Goal: Browse casually: Explore the website without a specific task or goal

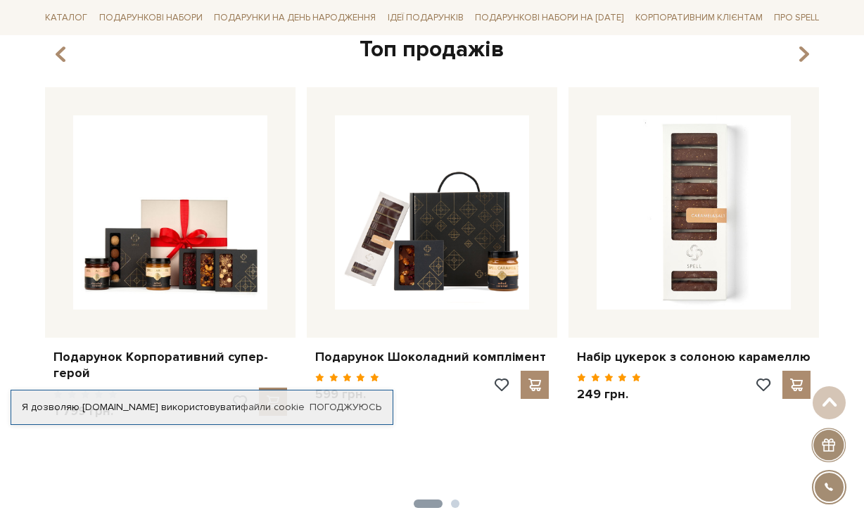
scroll to position [563, 0]
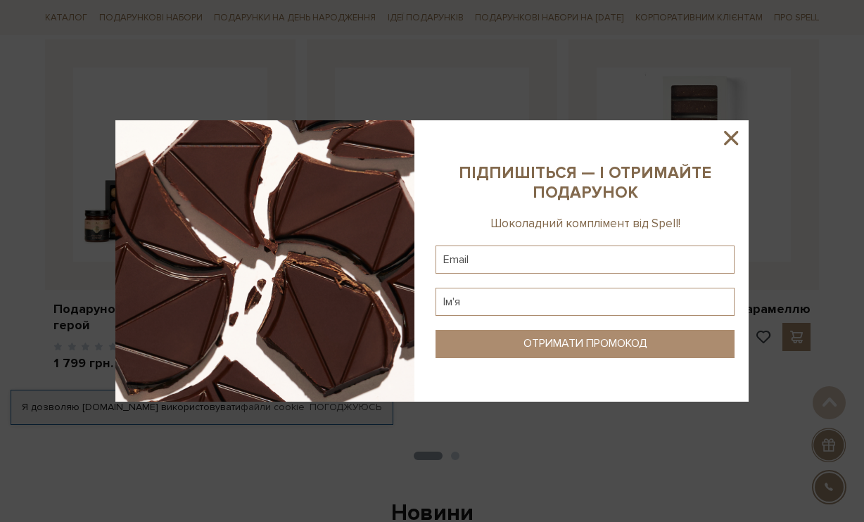
click at [730, 138] on icon at bounding box center [731, 138] width 14 height 14
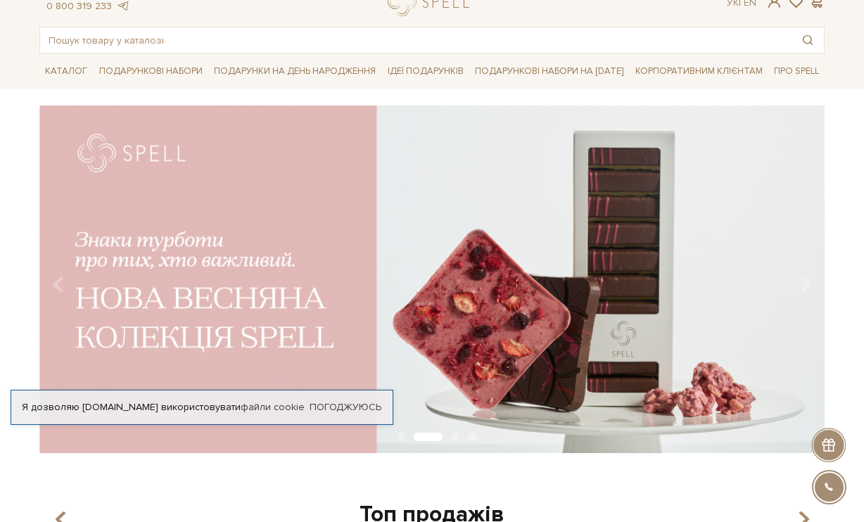
scroll to position [70, 0]
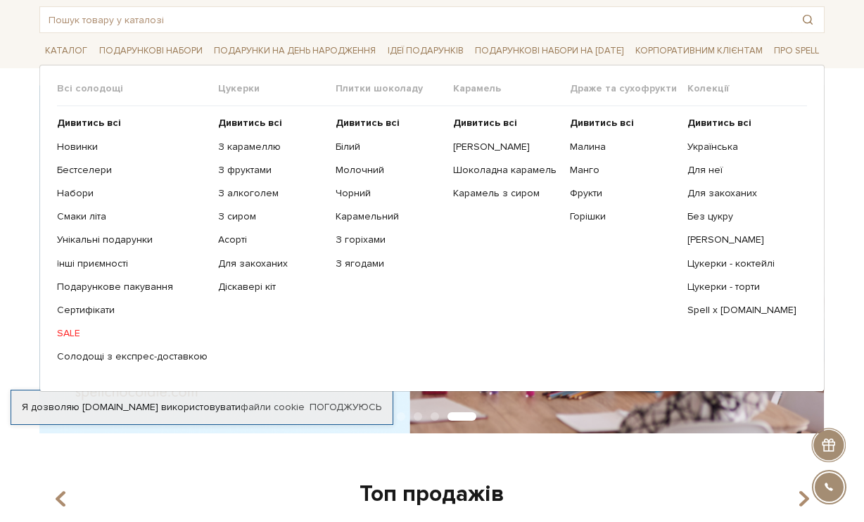
click at [77, 334] on link "SALE" at bounding box center [132, 333] width 151 height 13
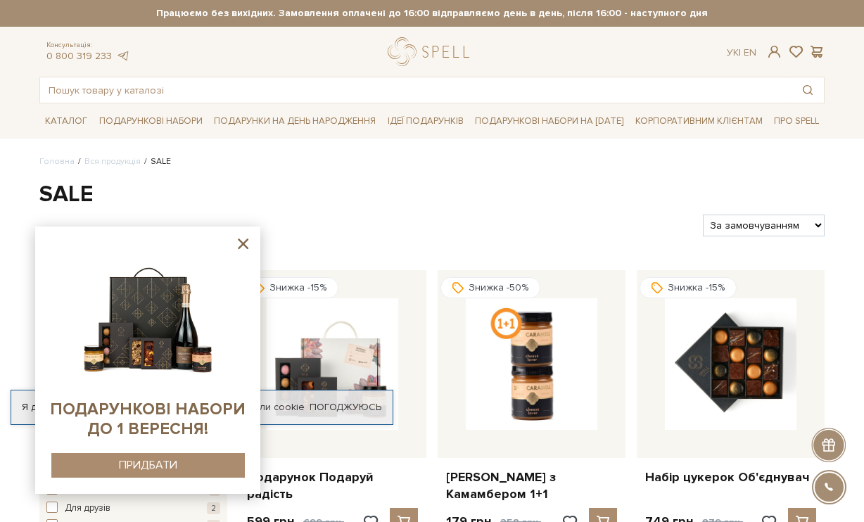
scroll to position [70, 0]
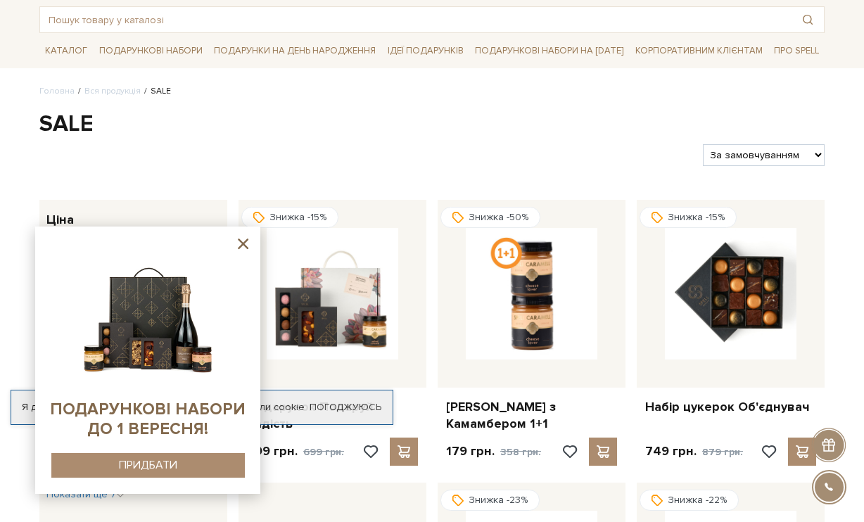
click at [246, 241] on icon at bounding box center [243, 244] width 11 height 11
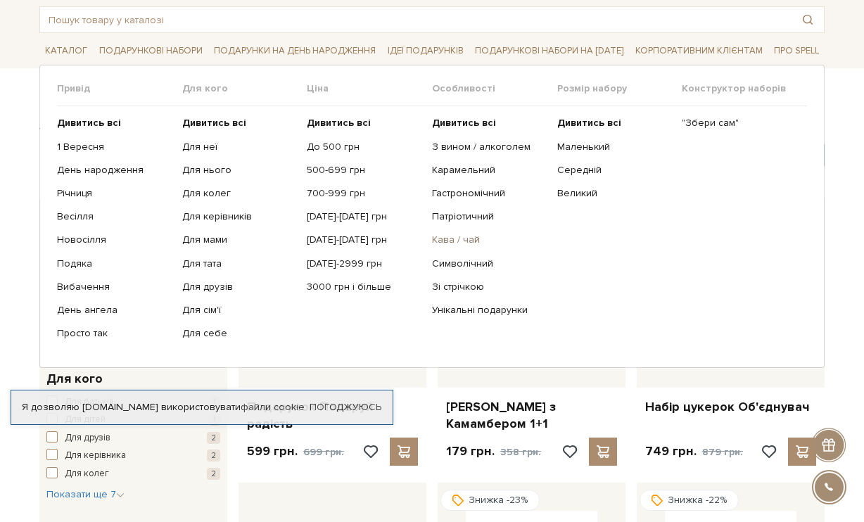
click at [467, 236] on link "Кава / чай" at bounding box center [489, 240] width 115 height 13
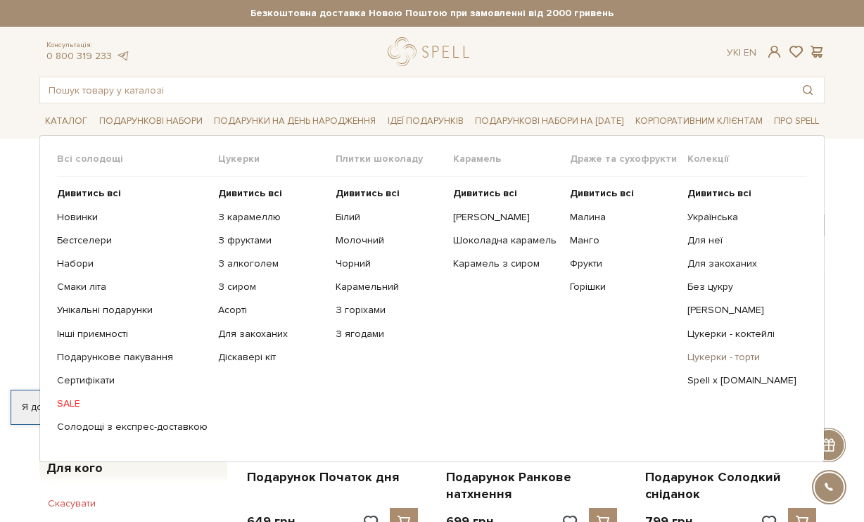
click at [742, 355] on link "Цукерки - торти" at bounding box center [741, 357] width 109 height 13
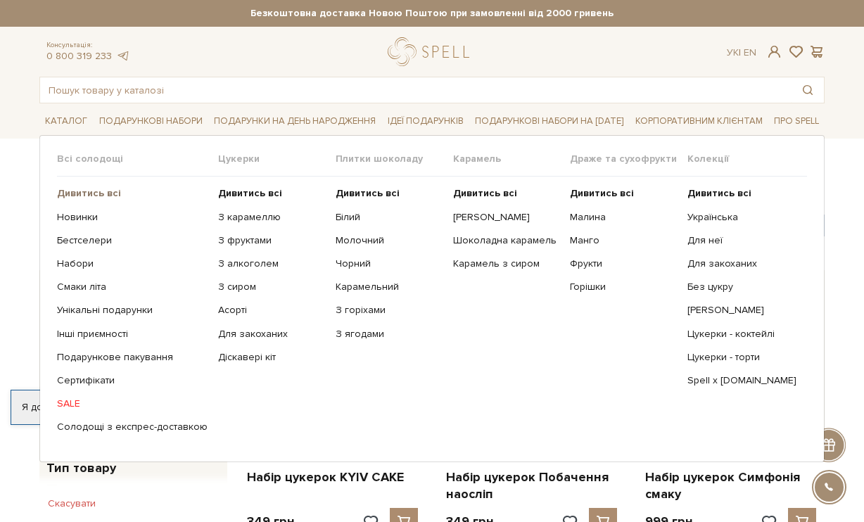
click at [84, 188] on b "Дивитись всі" at bounding box center [89, 193] width 64 height 12
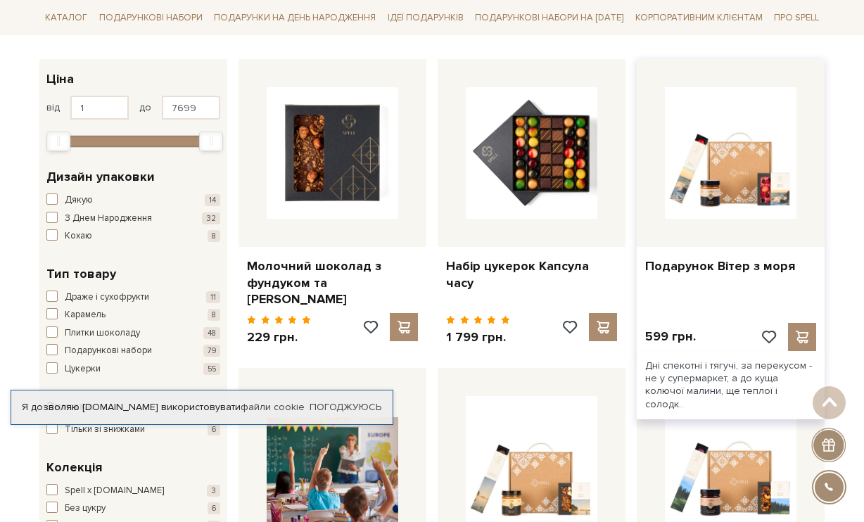
scroll to position [70, 0]
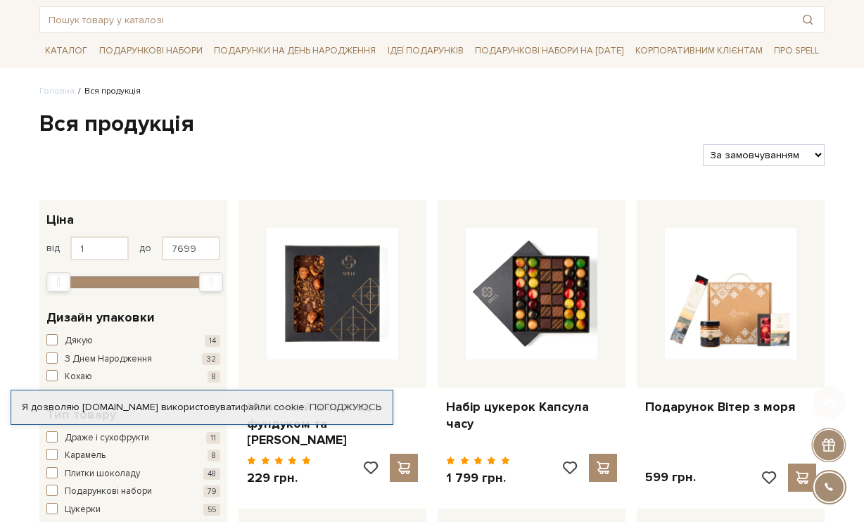
click at [761, 166] on select "За замовчуванням За Ціною (зростання) За Ціною (зменшення) Новинки За популярні…" at bounding box center [764, 155] width 122 height 22
select select "https://spellchocolate.com/our-productions/?sort=p.price&order=ASC"
click at [703, 157] on select "За замовчуванням За Ціною (зростання) За Ціною (зменшення) Новинки За популярні…" at bounding box center [764, 155] width 122 height 22
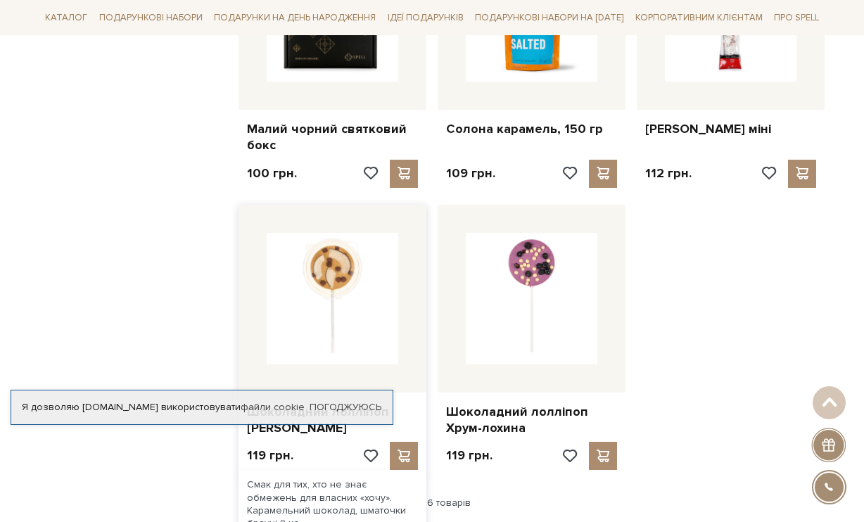
scroll to position [1829, 0]
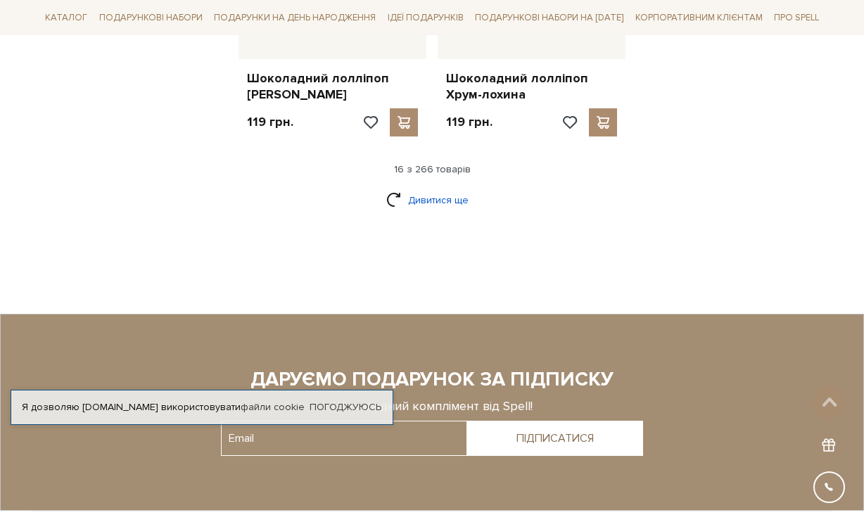
click at [433, 188] on link "Дивитися ще" at bounding box center [431, 200] width 91 height 25
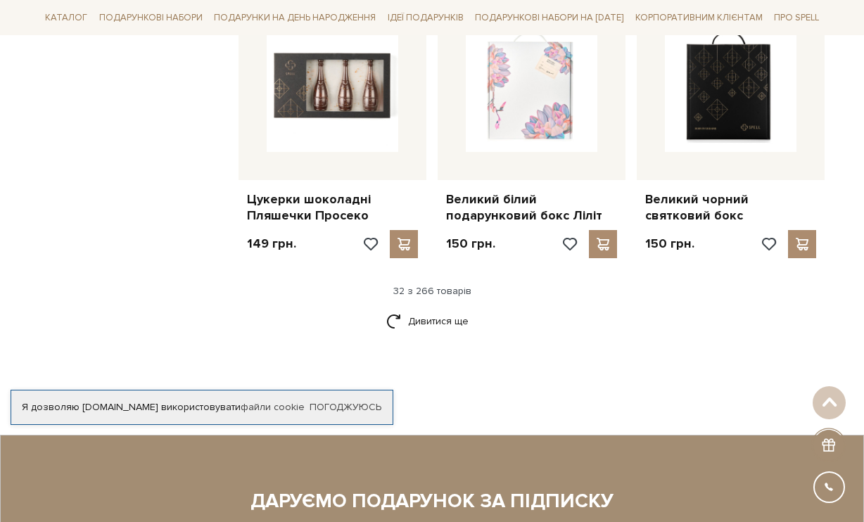
scroll to position [3096, 0]
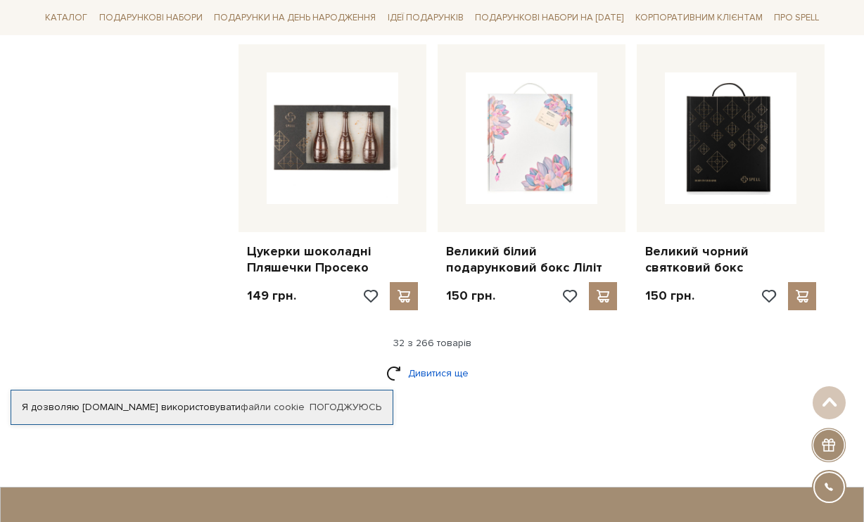
click at [438, 361] on link "Дивитися ще" at bounding box center [431, 373] width 91 height 25
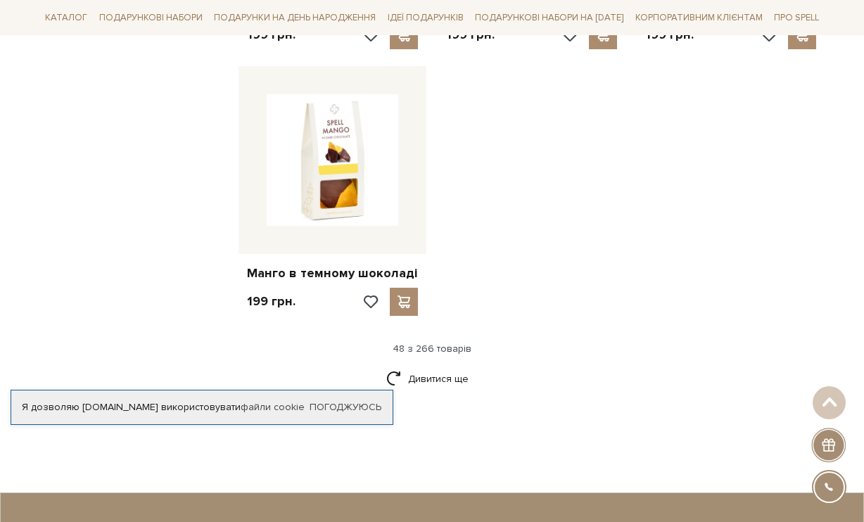
scroll to position [4995, 0]
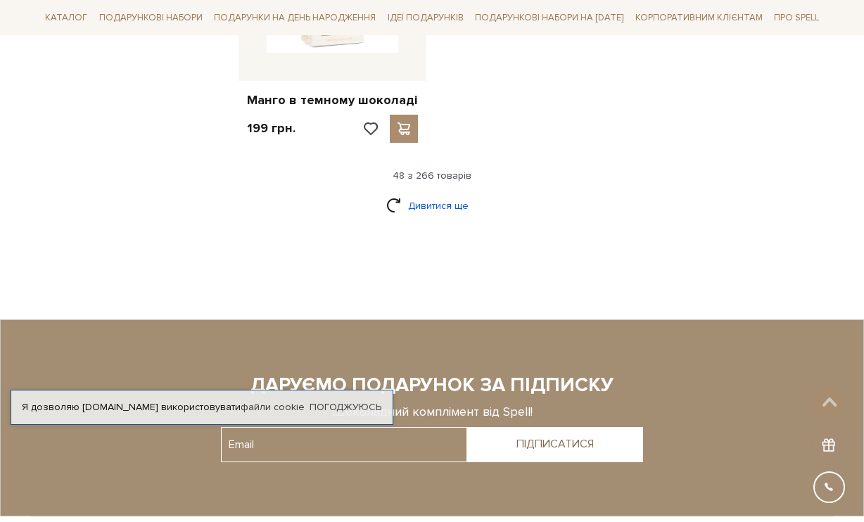
click at [440, 193] on link "Дивитися ще" at bounding box center [431, 205] width 91 height 25
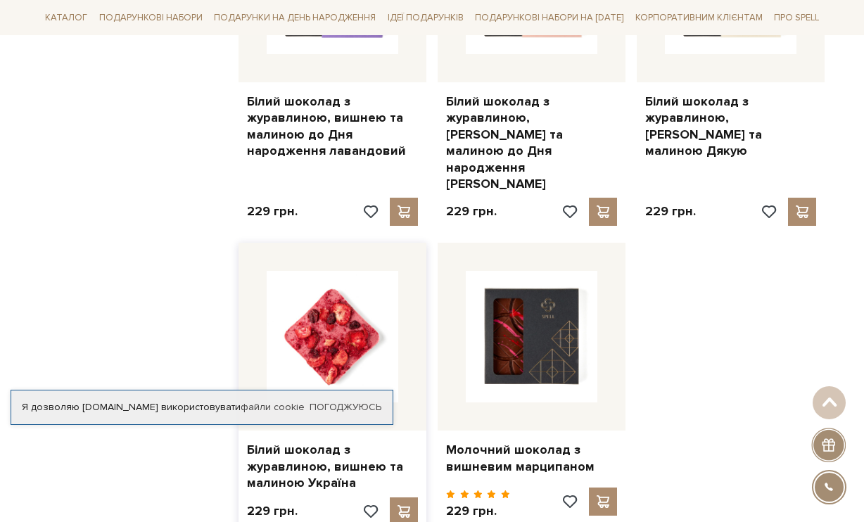
scroll to position [6402, 0]
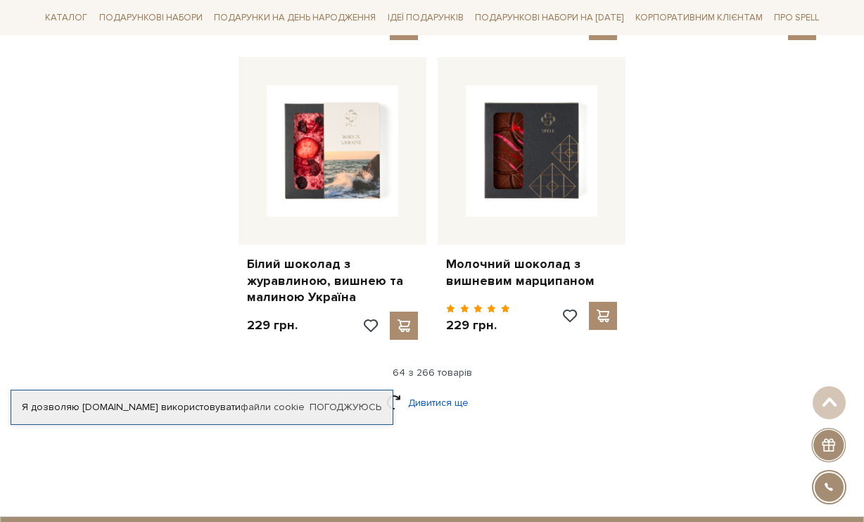
click at [416, 390] on link "Дивитися ще" at bounding box center [431, 402] width 91 height 25
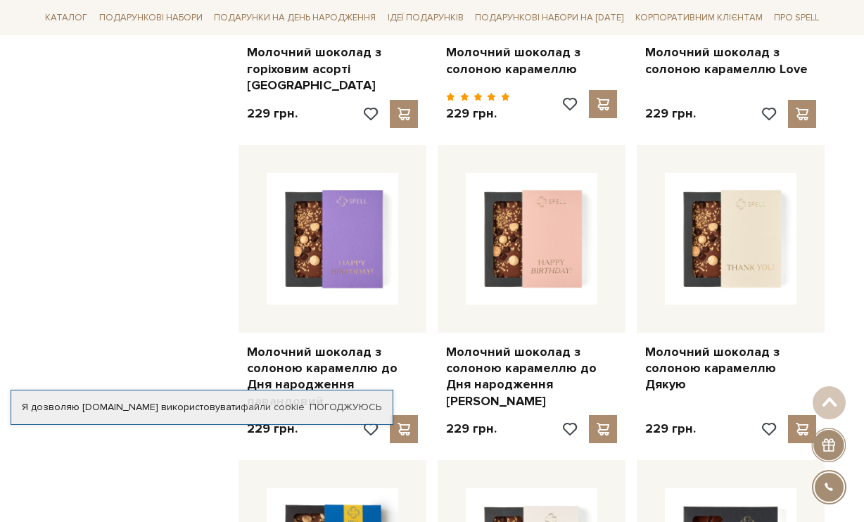
scroll to position [7880, 0]
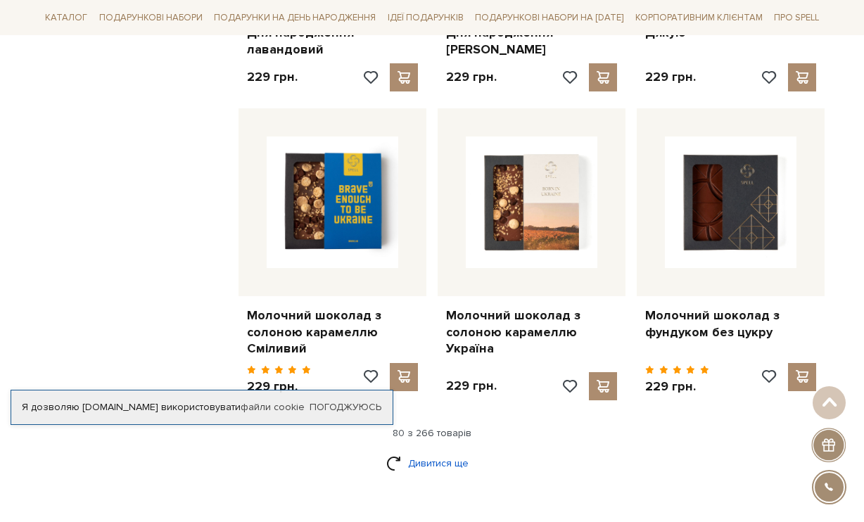
click at [413, 451] on link "Дивитися ще" at bounding box center [431, 463] width 91 height 25
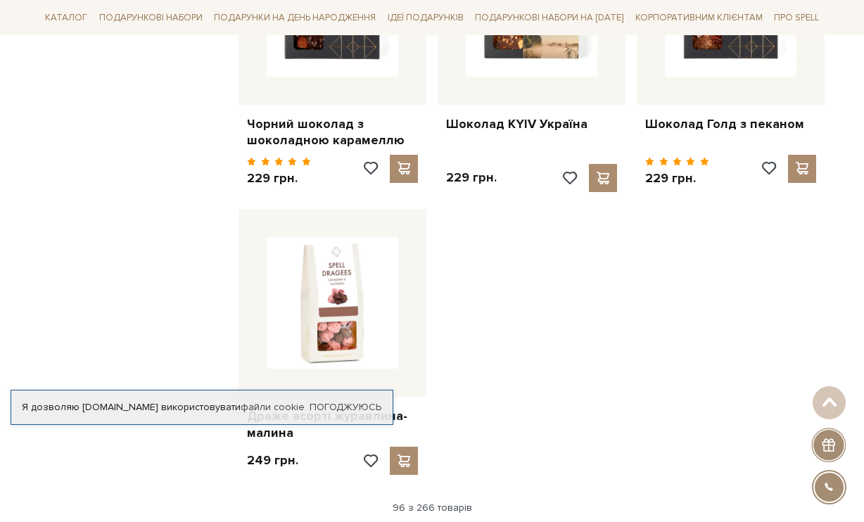
scroll to position [9639, 0]
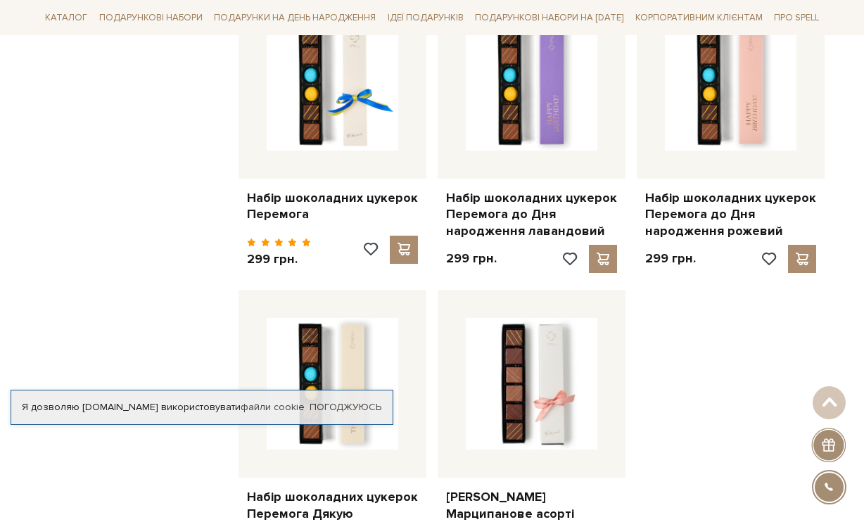
scroll to position [11257, 0]
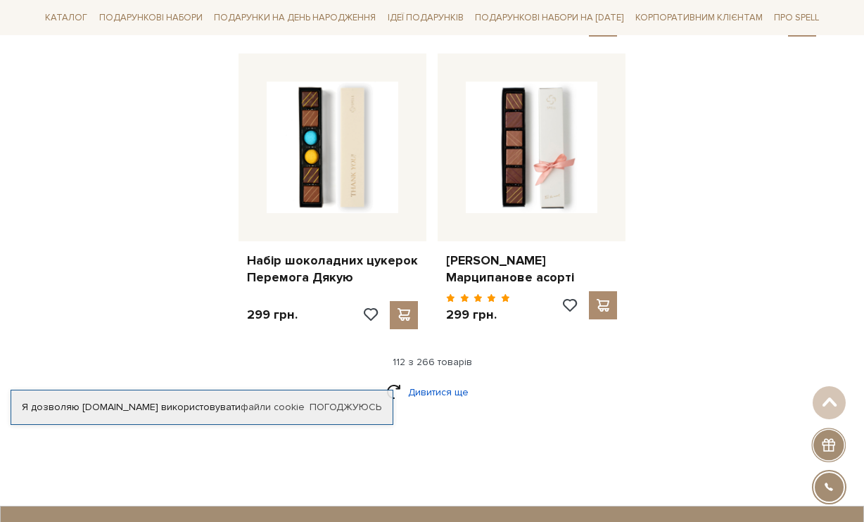
click at [443, 380] on link "Дивитися ще" at bounding box center [431, 392] width 91 height 25
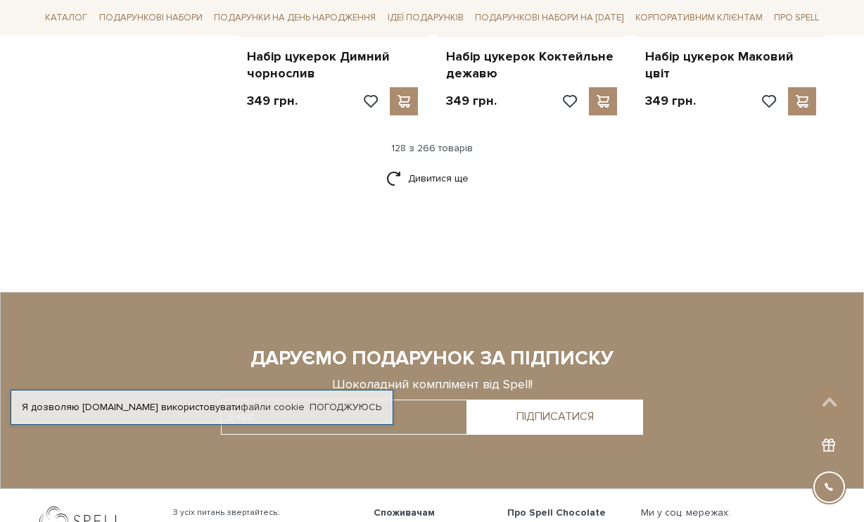
scroll to position [12948, 0]
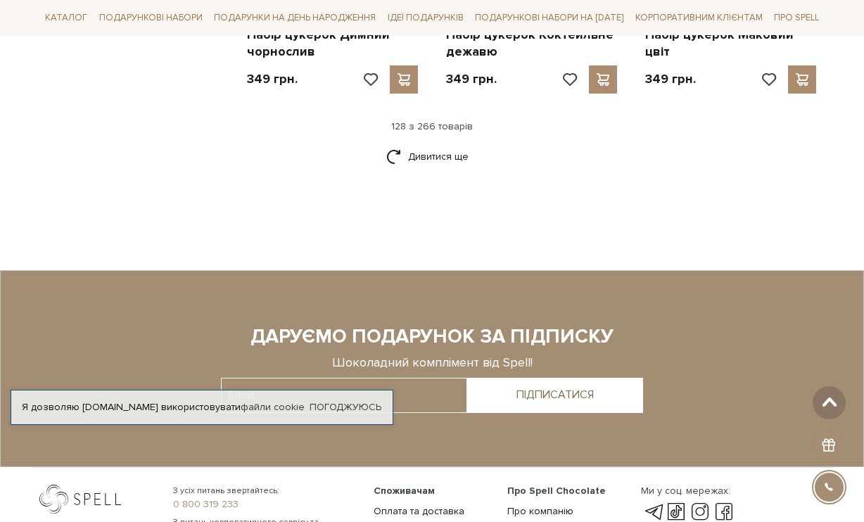
click at [830, 402] on span at bounding box center [829, 402] width 23 height 11
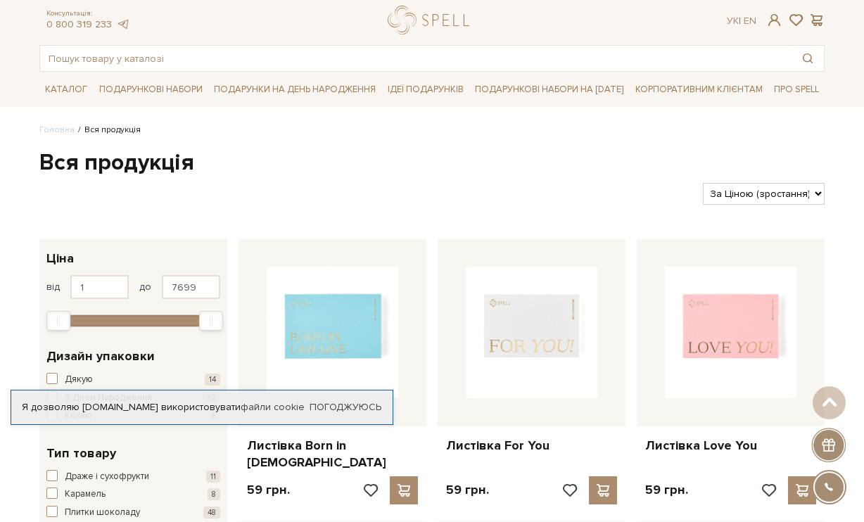
scroll to position [0, 0]
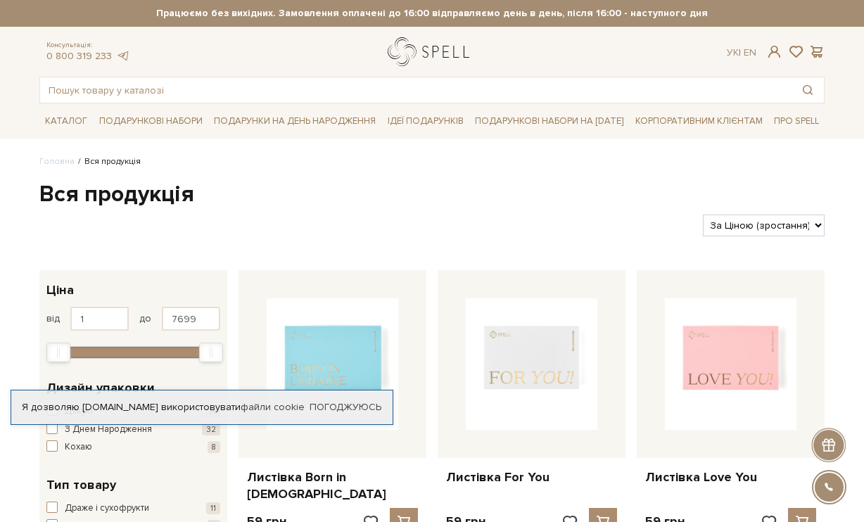
click at [447, 56] on link "logo" at bounding box center [432, 51] width 88 height 29
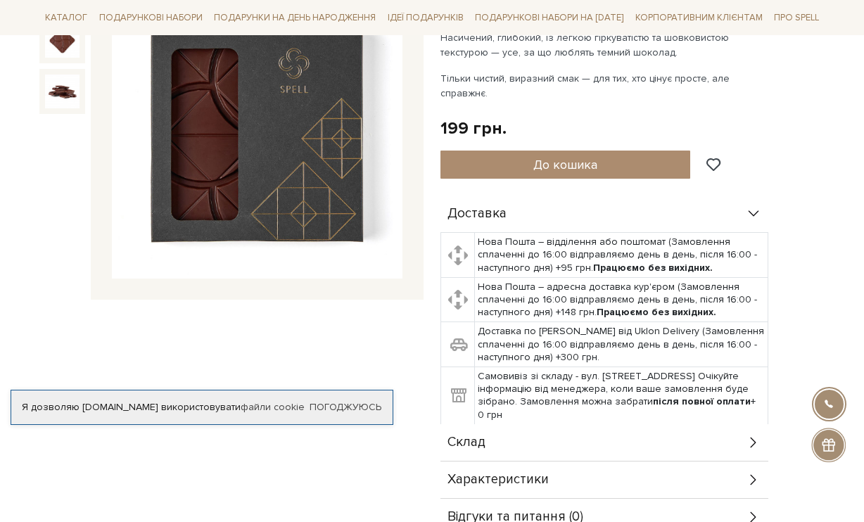
scroll to position [211, 0]
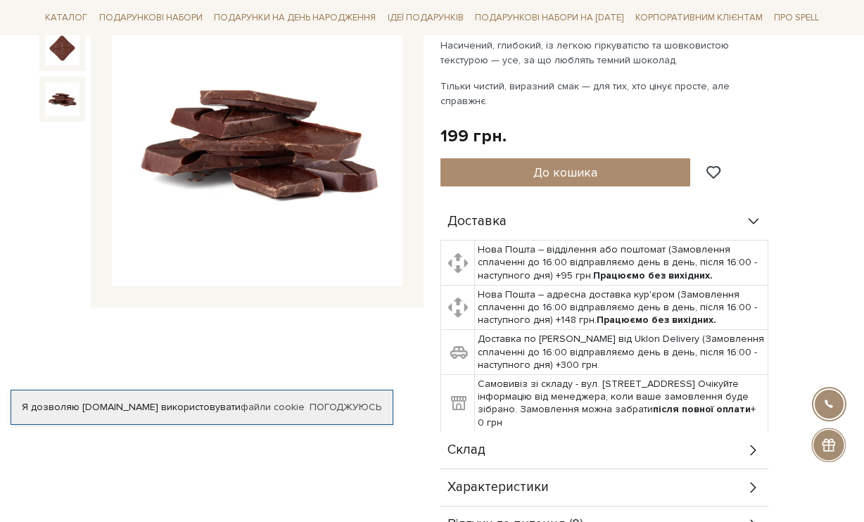
click at [66, 117] on img at bounding box center [62, 99] width 34 height 34
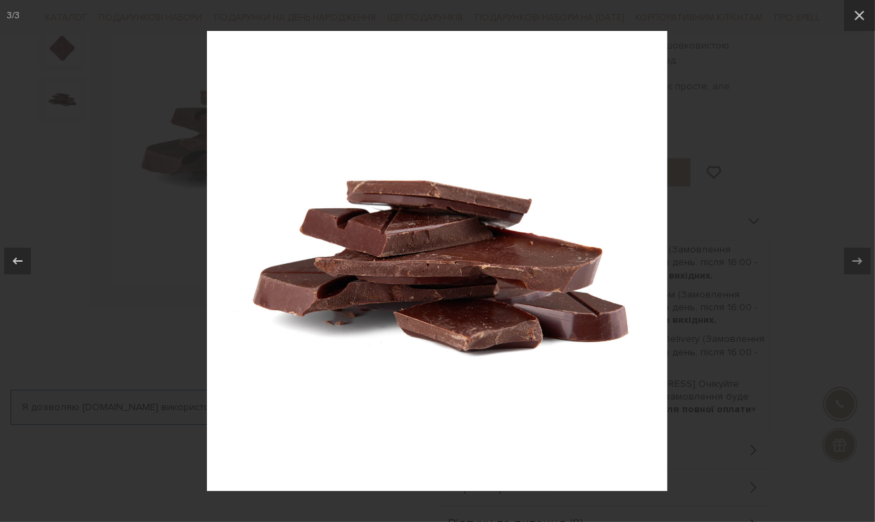
click at [753, 115] on div at bounding box center [437, 261] width 875 height 522
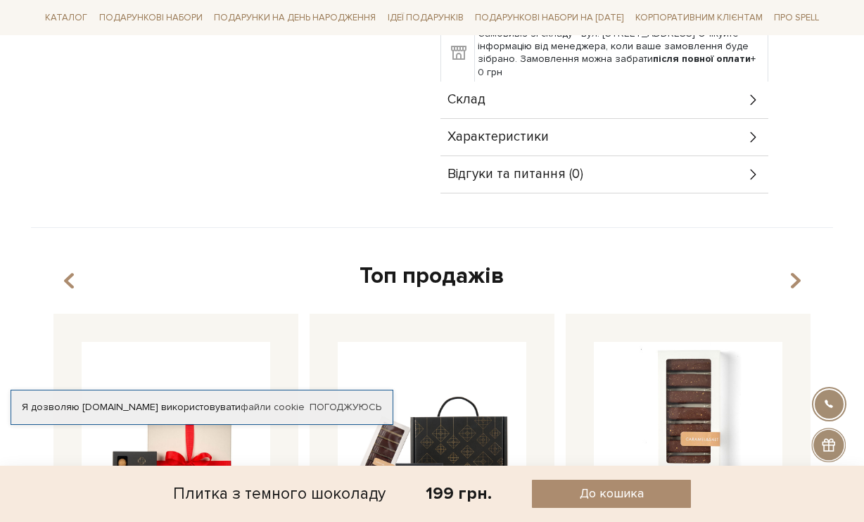
scroll to position [563, 0]
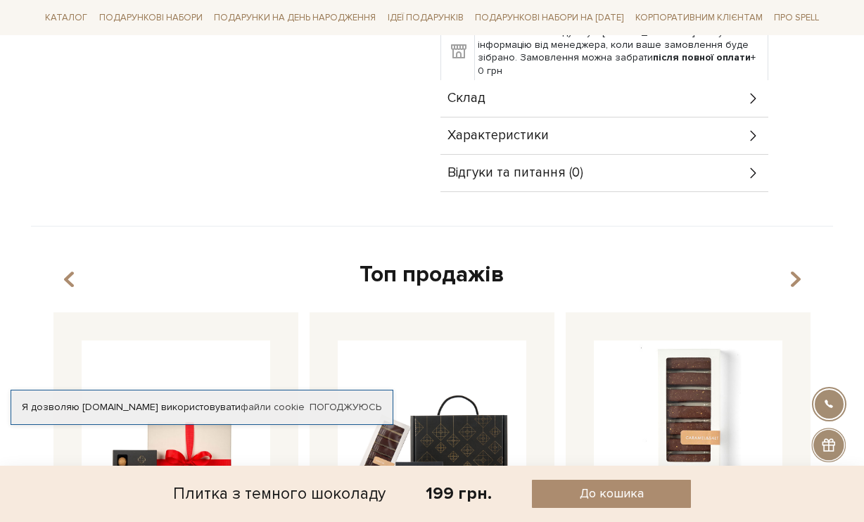
click at [590, 102] on div "Склад" at bounding box center [604, 98] width 328 height 37
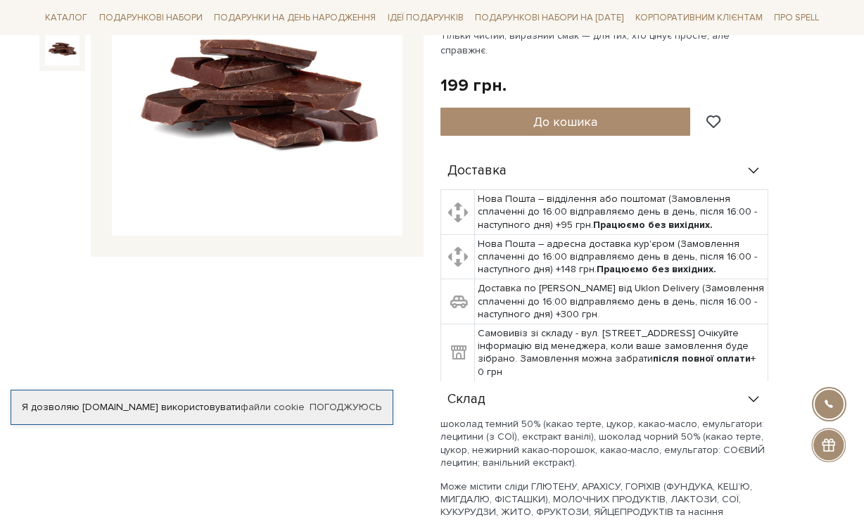
scroll to position [0, 0]
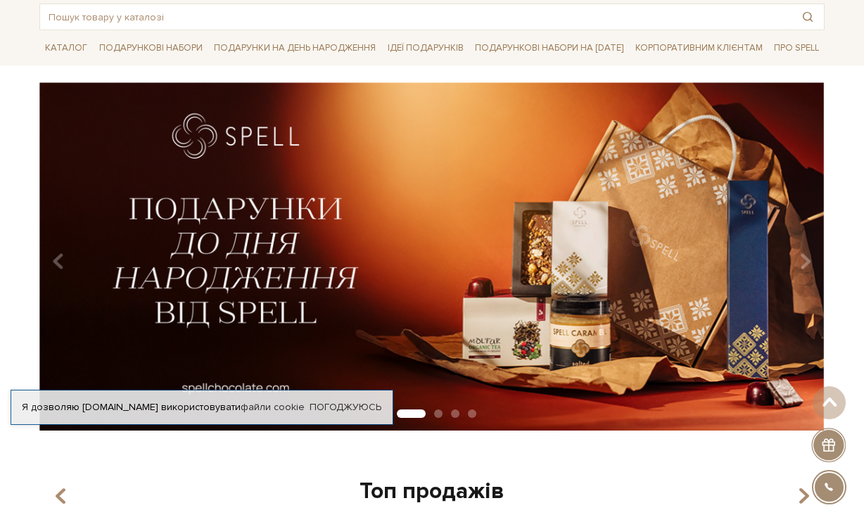
scroll to position [70, 0]
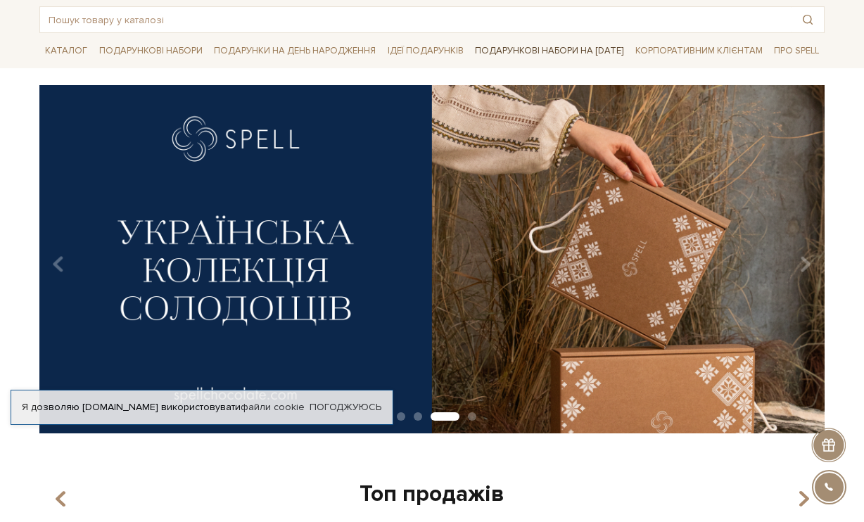
click at [509, 56] on link "Подарункові набори на [DATE]" at bounding box center [549, 51] width 160 height 24
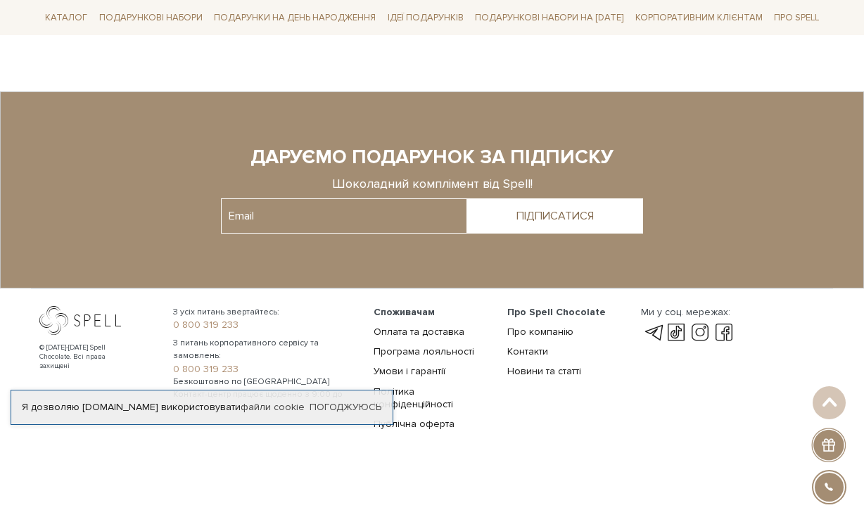
scroll to position [2541, 0]
click at [431, 350] on link "Програма лояльності" at bounding box center [424, 351] width 101 height 12
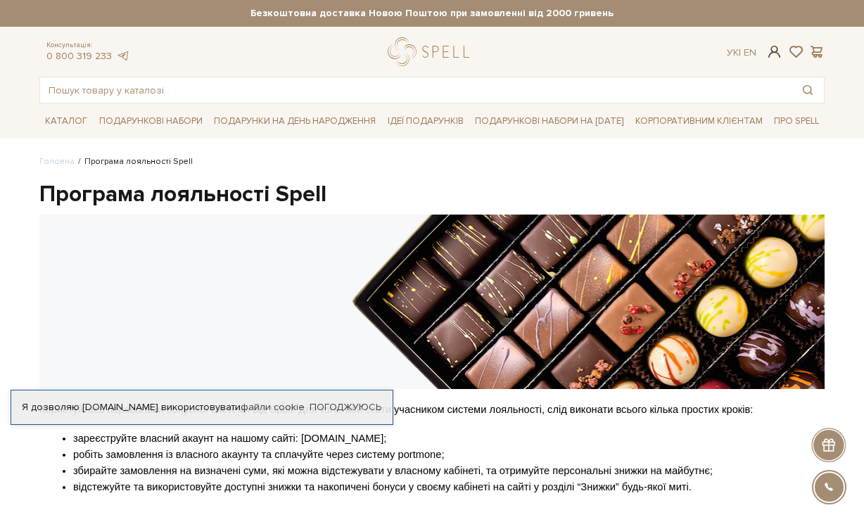
click at [774, 55] on span at bounding box center [774, 51] width 17 height 15
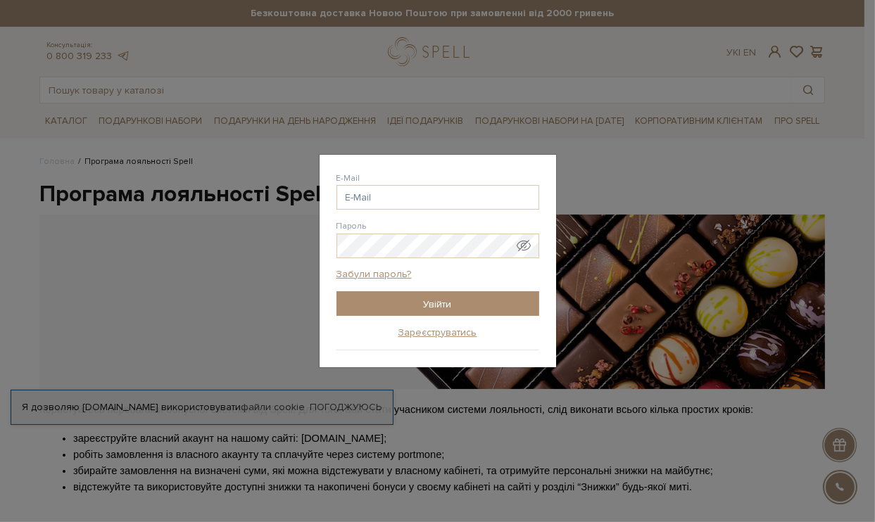
click at [583, 103] on div "Авторизація E-Mail Пароль Забули пароль? Увійти Зареєструватись Забули пароль? …" at bounding box center [437, 261] width 875 height 522
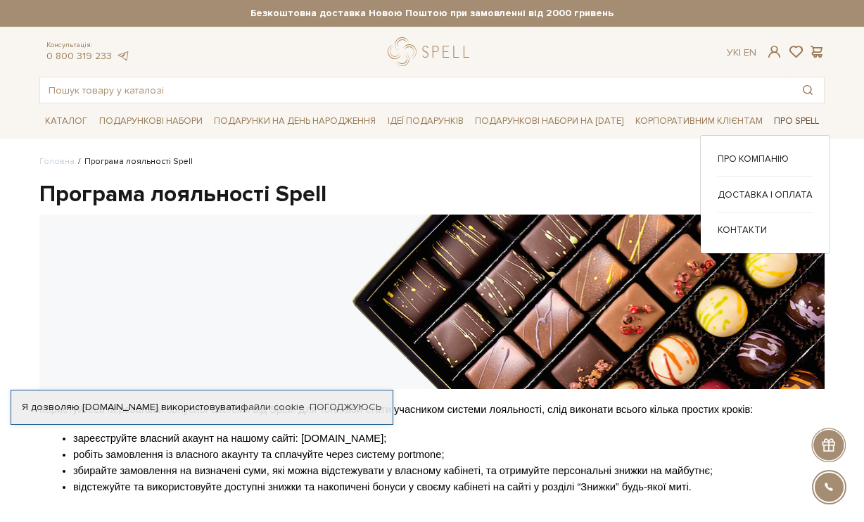
click at [784, 125] on link "Про Spell" at bounding box center [796, 121] width 56 height 22
